Goal: Information Seeking & Learning: Learn about a topic

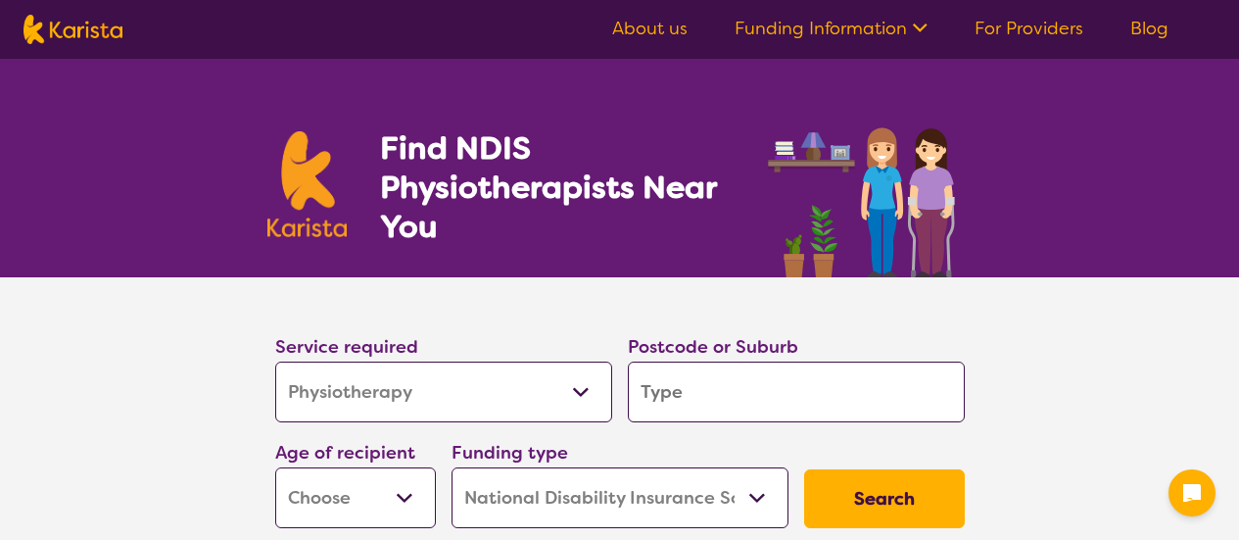
select select "Physiotherapy"
select select "NDIS"
select select "Physiotherapy"
select select "NDIS"
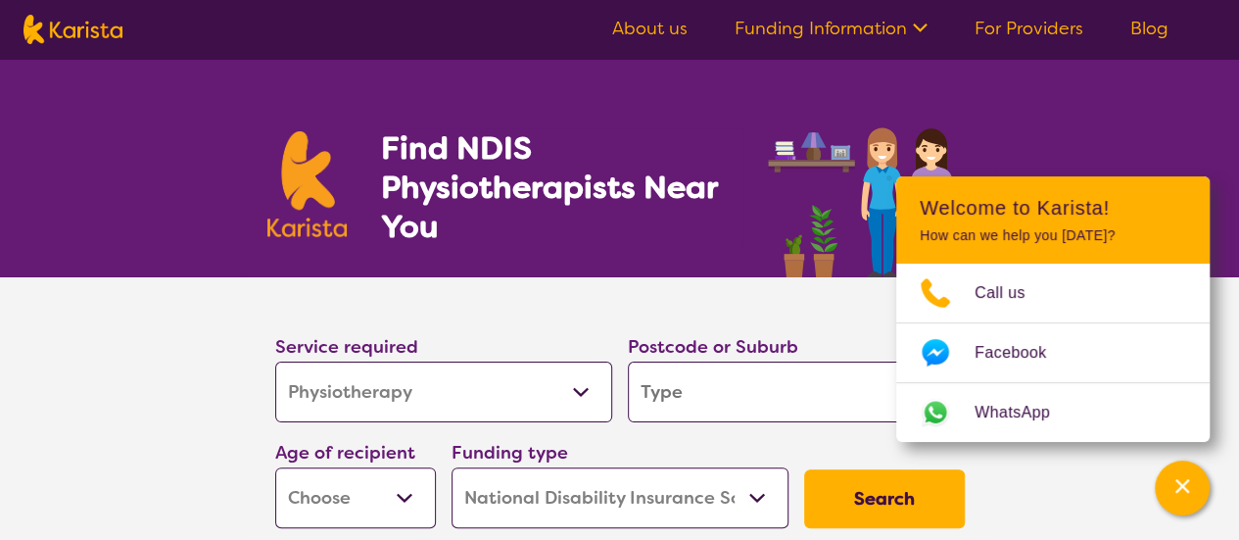
scroll to position [98, 0]
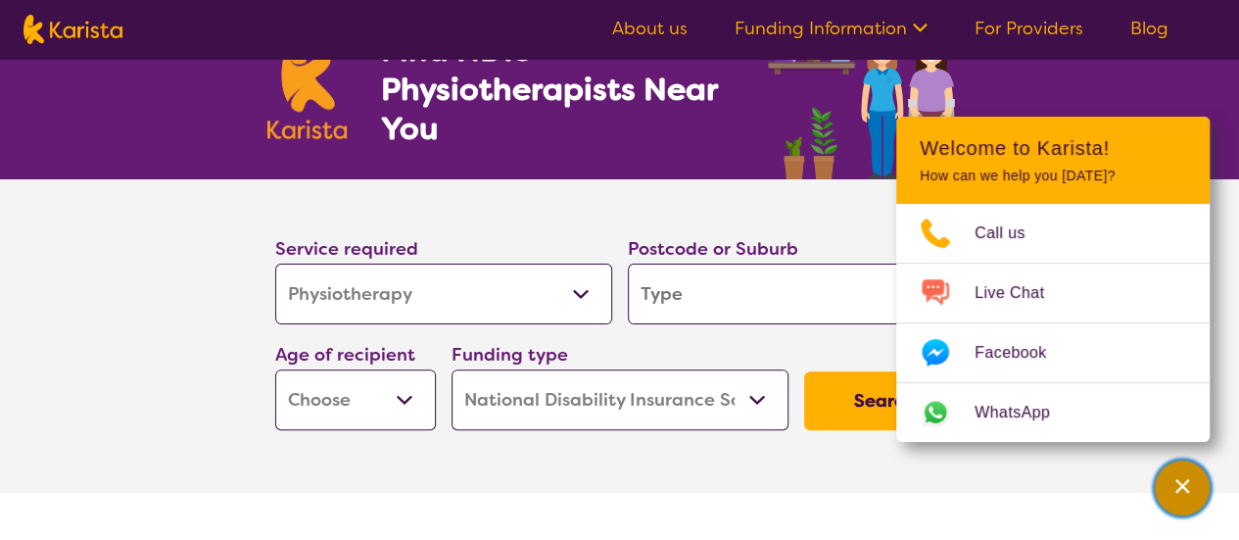
click at [1186, 487] on icon "Channel Menu" at bounding box center [1182, 486] width 20 height 20
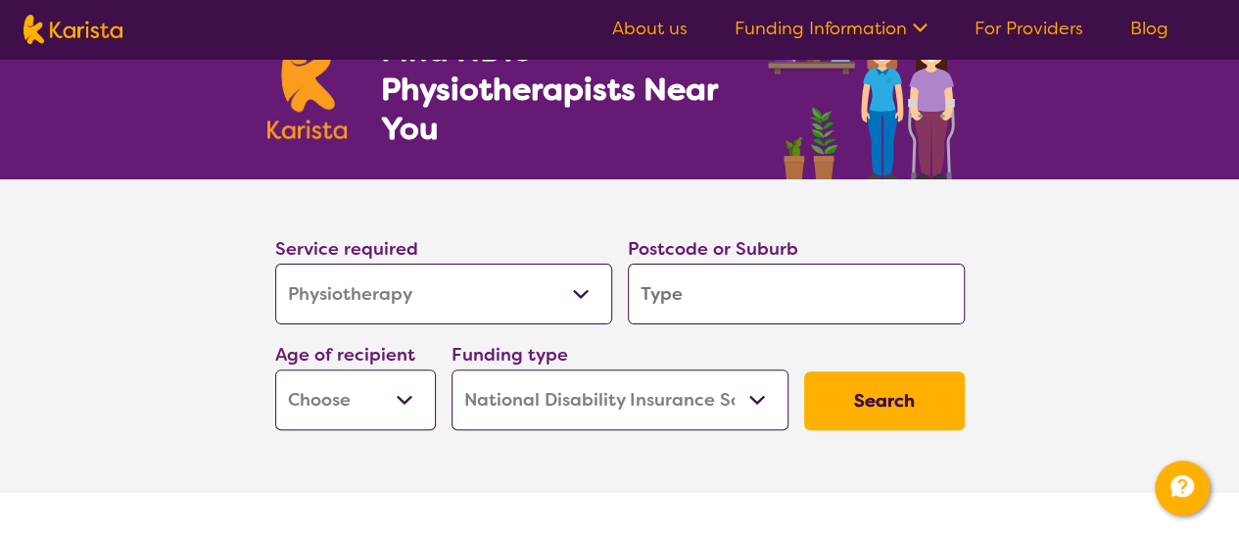
click at [745, 306] on input "search" at bounding box center [796, 293] width 337 height 61
type input "5"
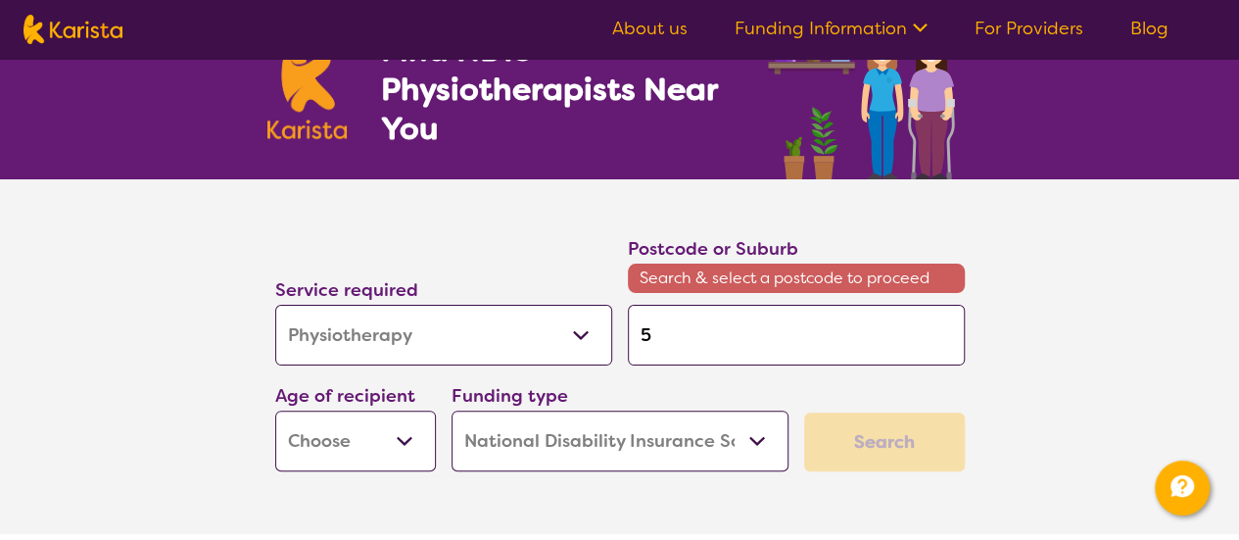
type input "52"
type input "525"
type input "5251"
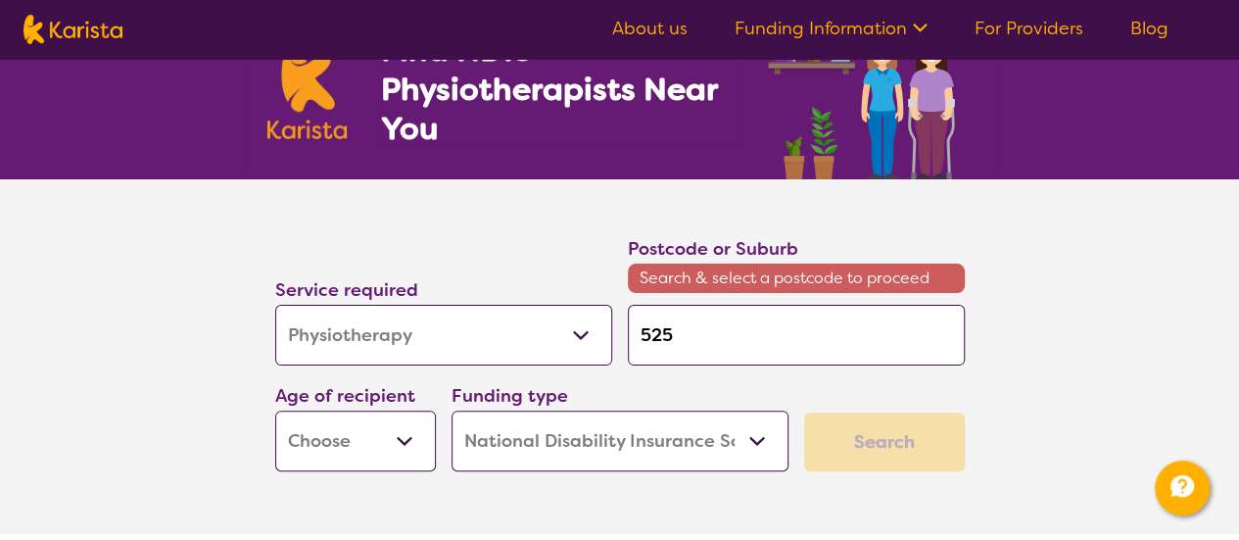
type input "5251"
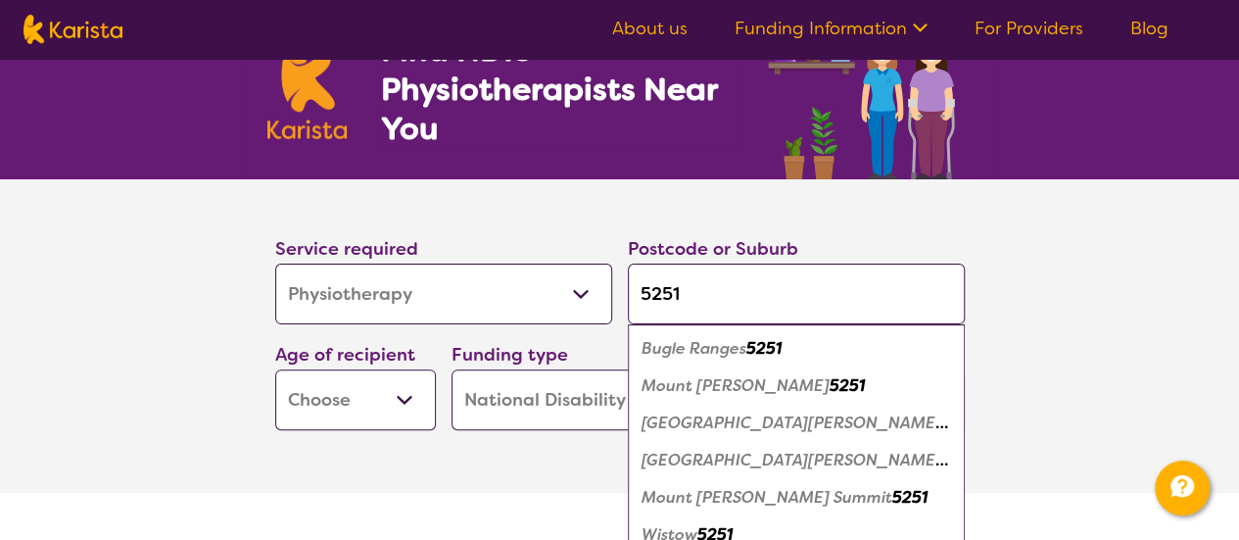
click at [725, 387] on em "Mount [PERSON_NAME]" at bounding box center [735, 385] width 188 height 21
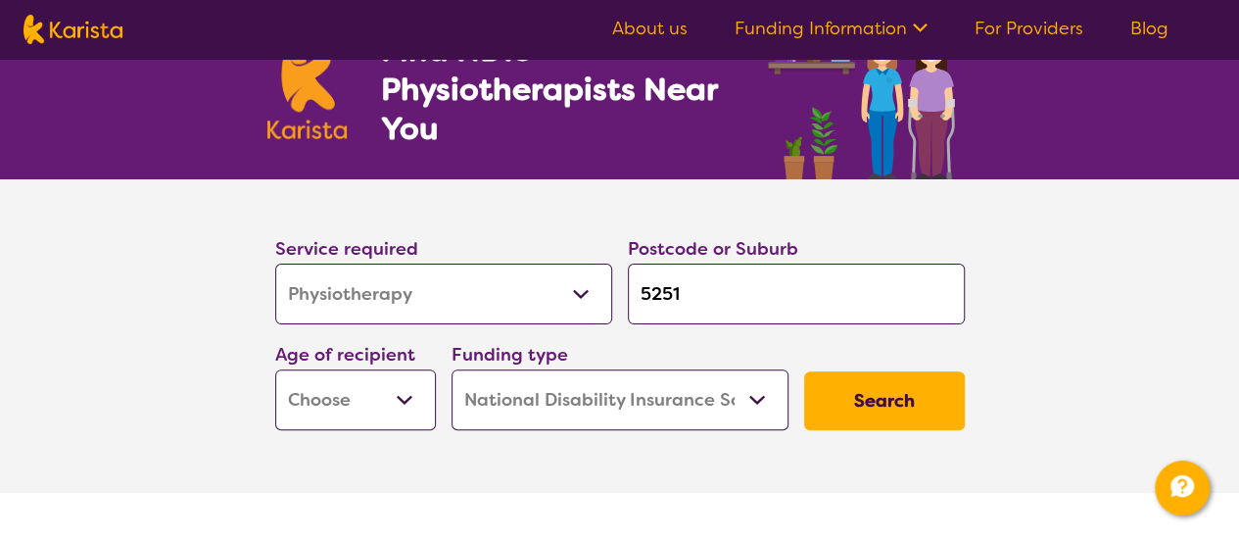
drag, startPoint x: 705, startPoint y: 308, endPoint x: 490, endPoint y: 317, distance: 215.6
click at [492, 316] on div "Service required Allied Health Assistant Assessment ([MEDICAL_DATA] or [MEDICAL…" at bounding box center [619, 332] width 705 height 212
type input "5"
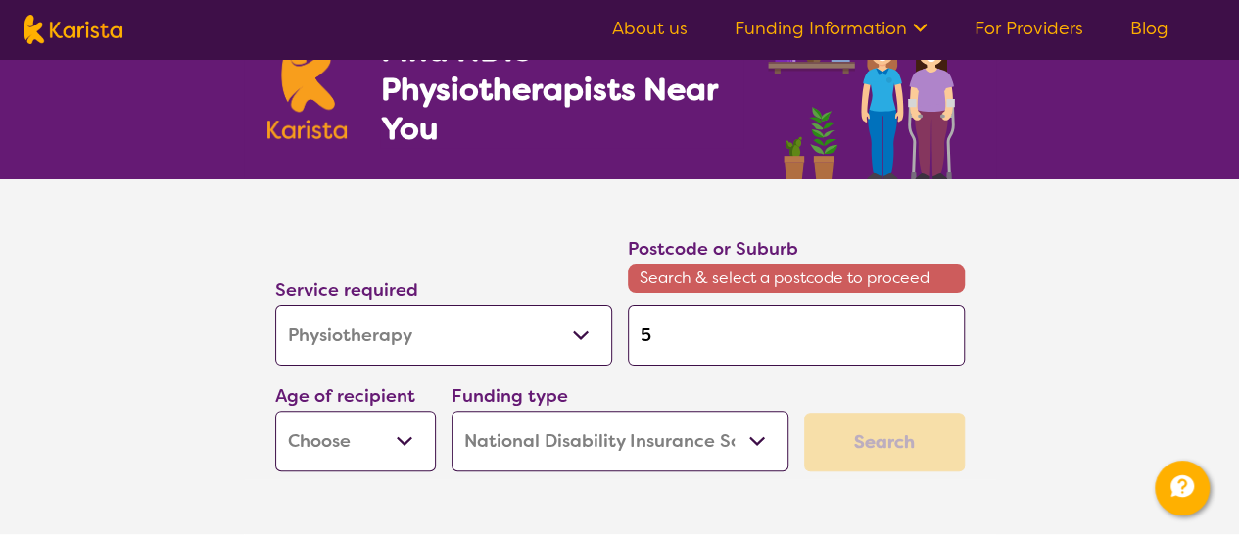
type input "52"
type input "525"
type input "5251"
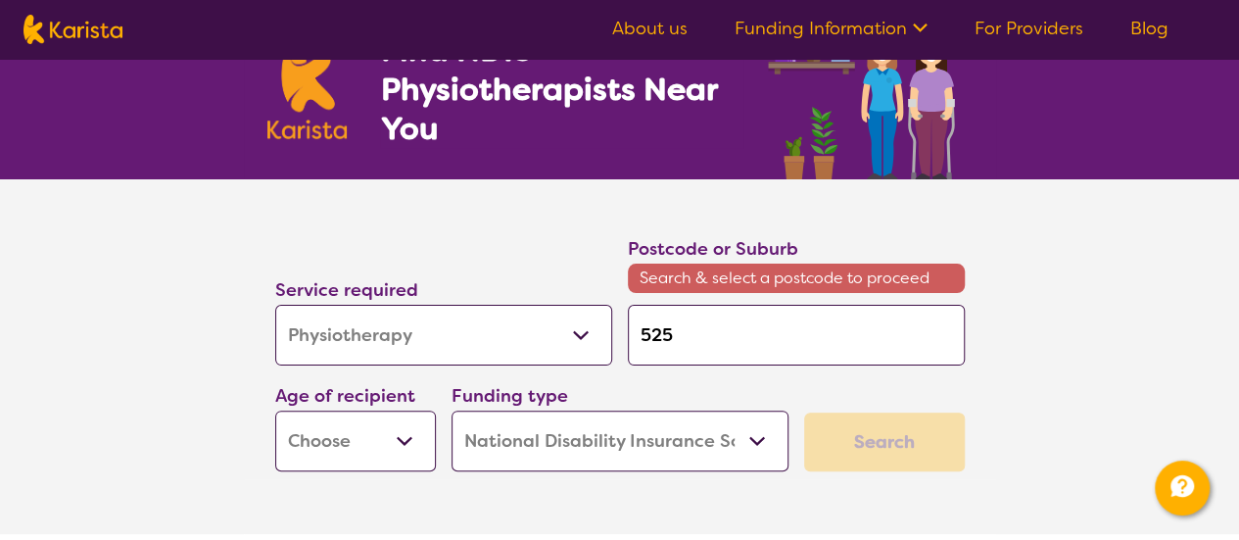
type input "5251"
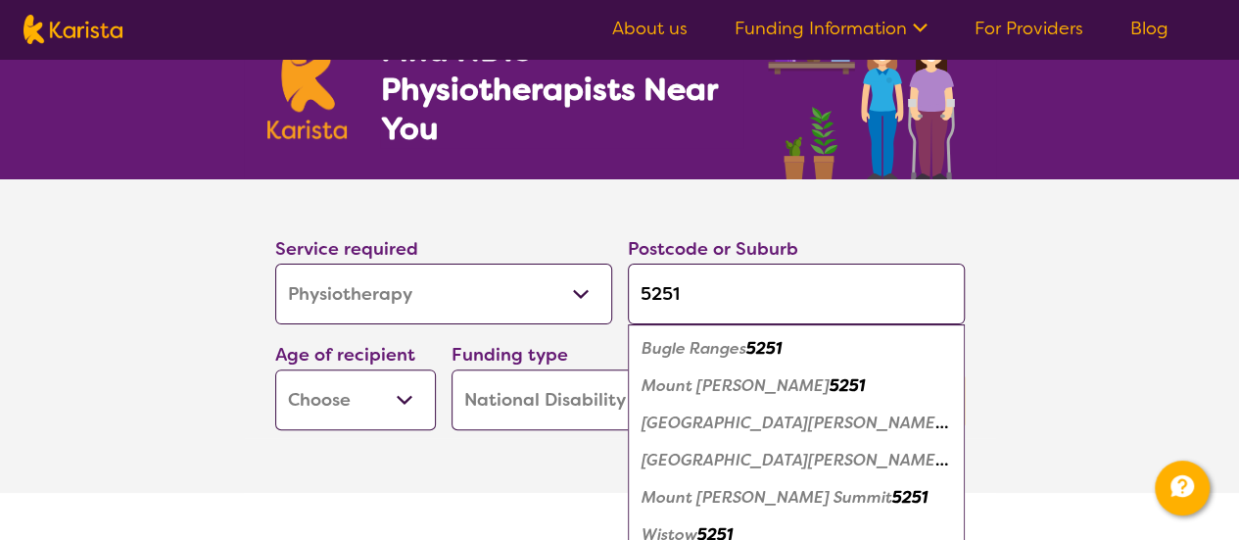
click at [693, 387] on em "Mount [PERSON_NAME]" at bounding box center [735, 385] width 188 height 21
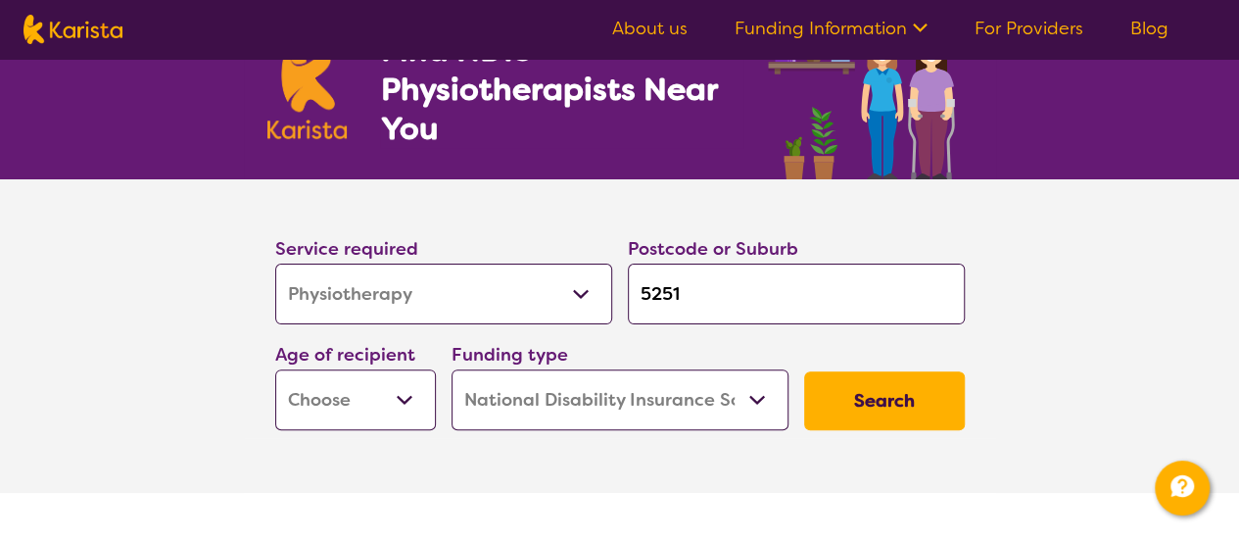
click at [403, 400] on select "Early Childhood - 0 to 9 Child - 10 to 11 Adolescent - 12 to 17 Adult - 18 to 6…" at bounding box center [355, 399] width 161 height 61
select select "EC"
click at [275, 369] on select "Early Childhood - 0 to 9 Child - 10 to 11 Adolescent - 12 to 17 Adult - 18 to 6…" at bounding box center [355, 399] width 161 height 61
select select "EC"
click at [652, 408] on select "Home Care Package (HCP) National Disability Insurance Scheme (NDIS) I don't know" at bounding box center [619, 399] width 337 height 61
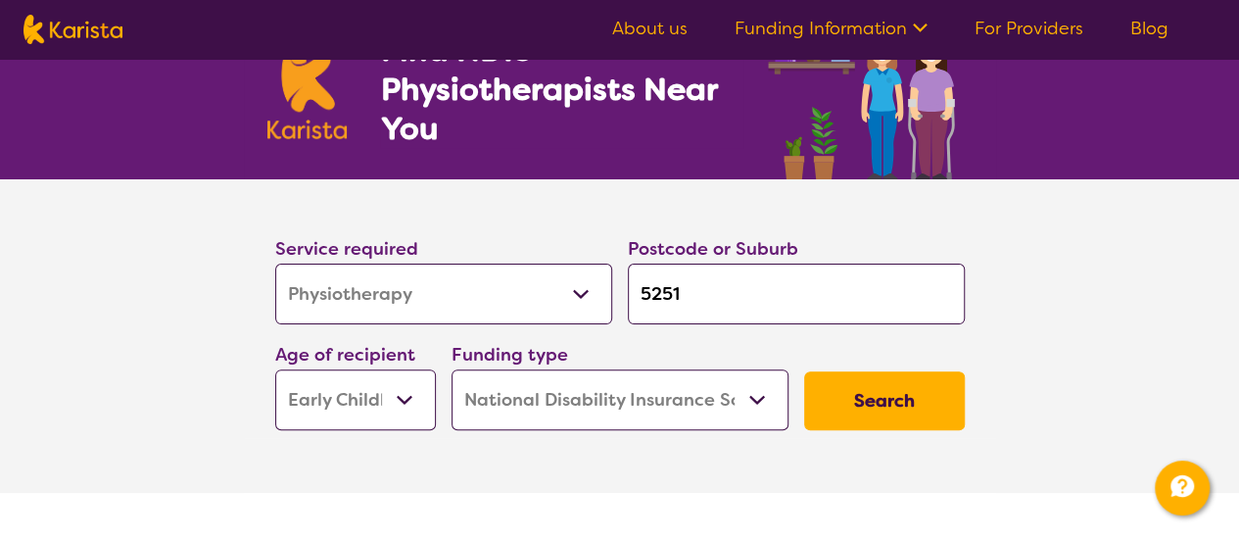
click at [451, 369] on select "Home Care Package (HCP) National Disability Insurance Scheme (NDIS) I don't know" at bounding box center [619, 399] width 337 height 61
click at [866, 410] on button "Search" at bounding box center [884, 400] width 161 height 59
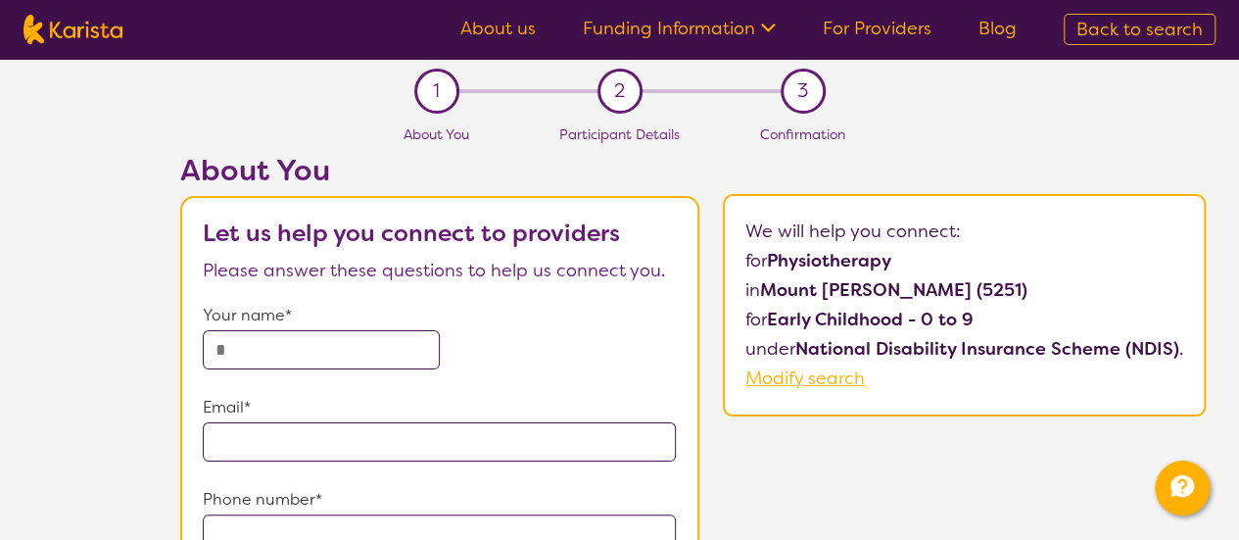
select select "Physiotherapy"
select select "EC"
select select "NDIS"
select select "Physiotherapy"
select select "EC"
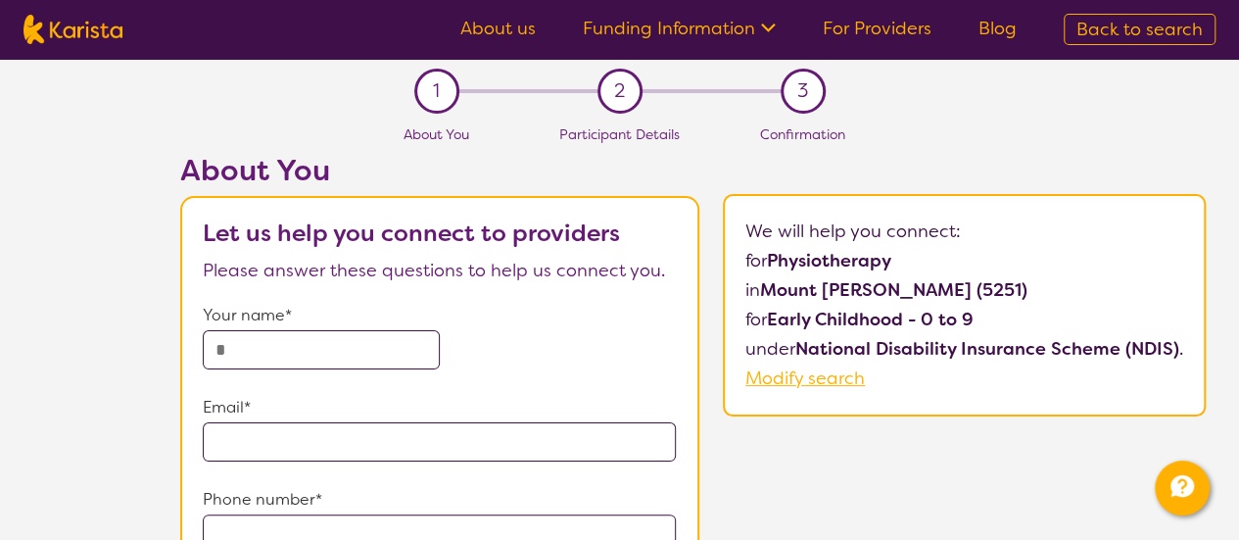
select select "NDIS"
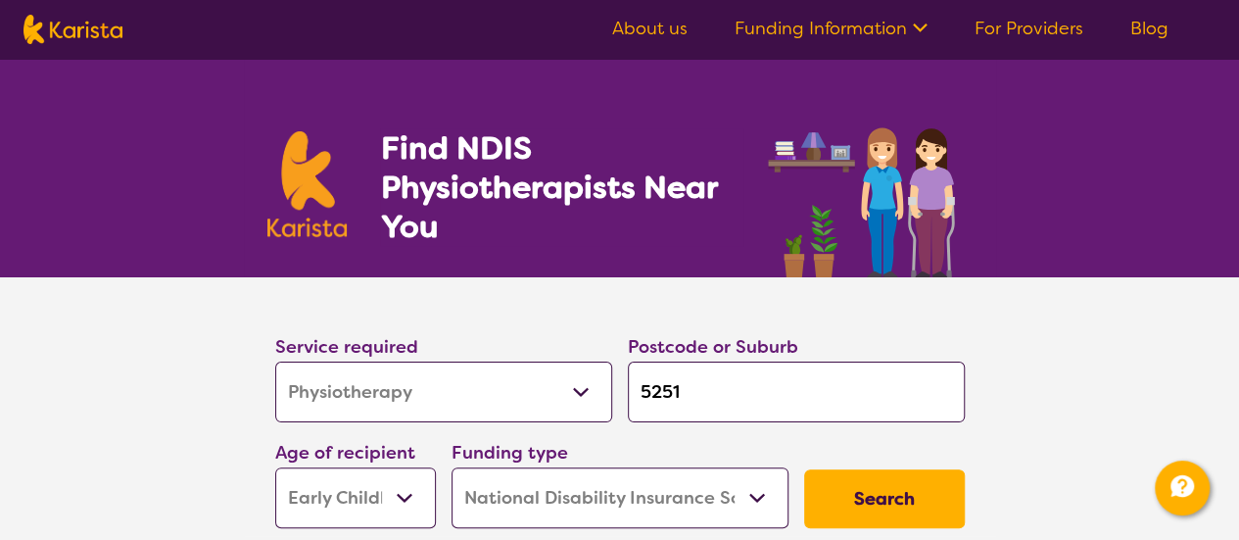
scroll to position [98, 0]
